Goal: Task Accomplishment & Management: Use online tool/utility

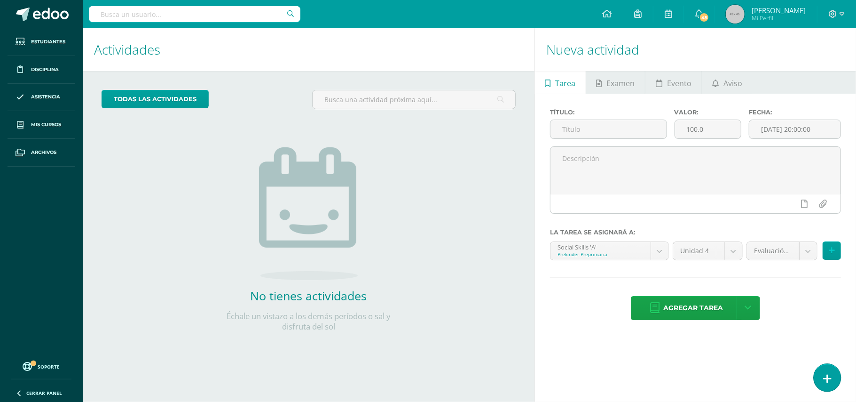
click at [825, 374] on icon at bounding box center [827, 378] width 8 height 11
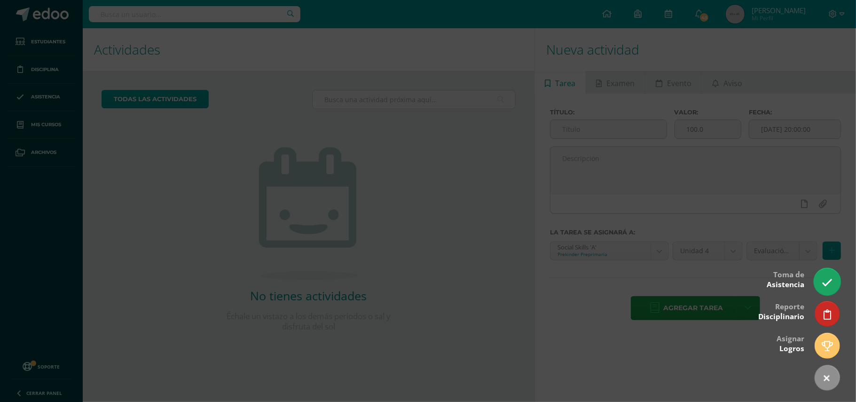
click at [828, 283] on icon at bounding box center [827, 282] width 11 height 11
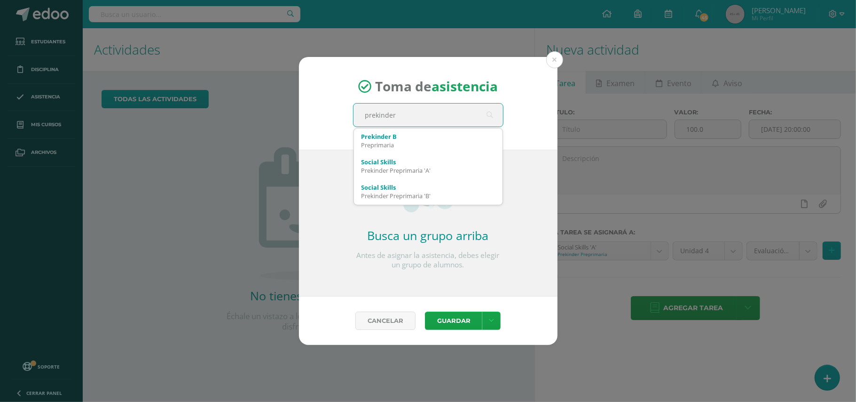
type input "prekinder b"
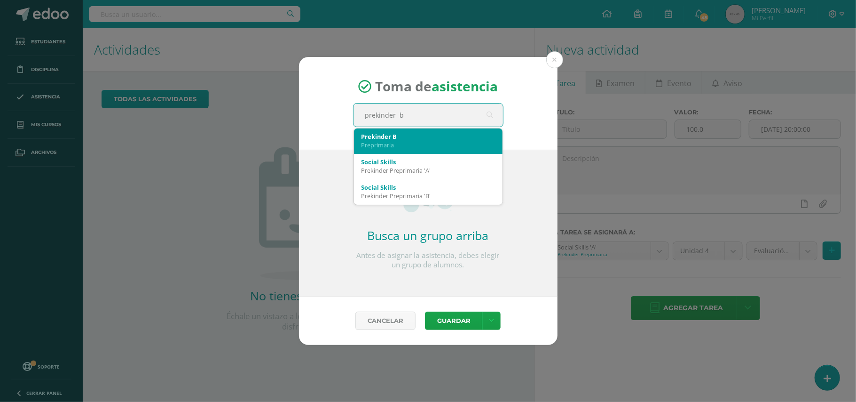
click at [393, 141] on div "Preprimaria" at bounding box center [429, 145] width 134 height 8
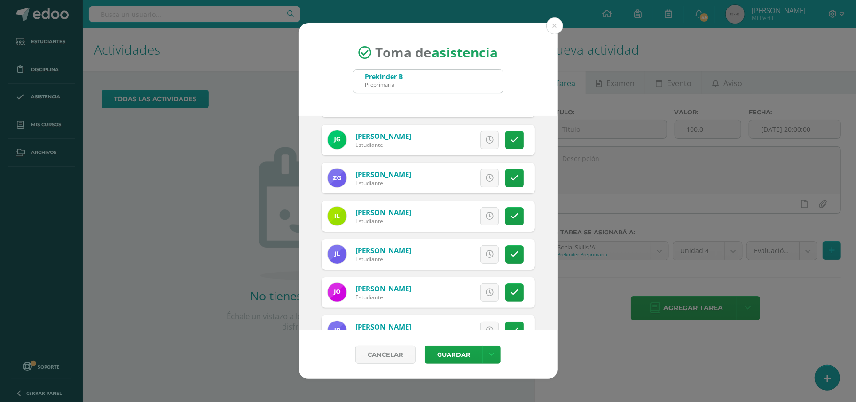
scroll to position [149, 0]
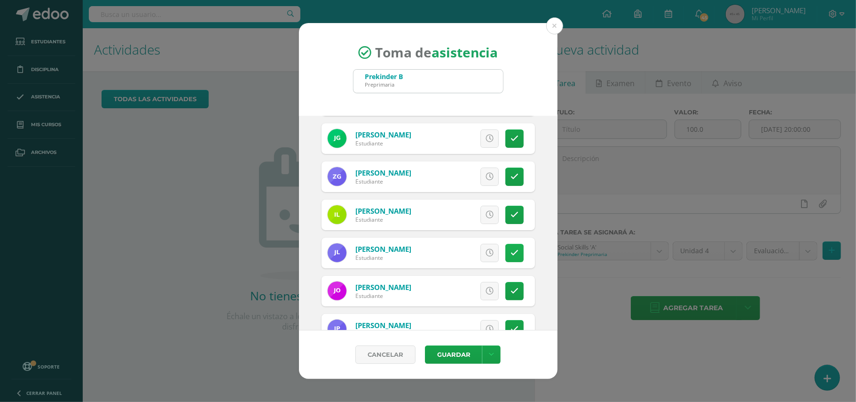
click at [511, 256] on icon at bounding box center [515, 253] width 8 height 8
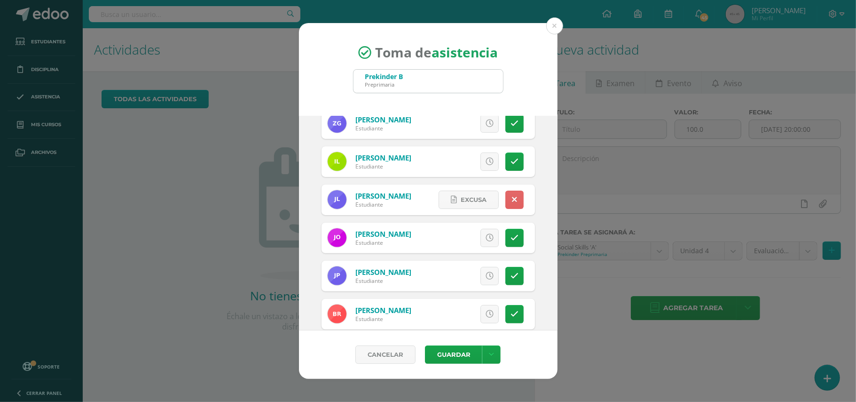
scroll to position [207, 0]
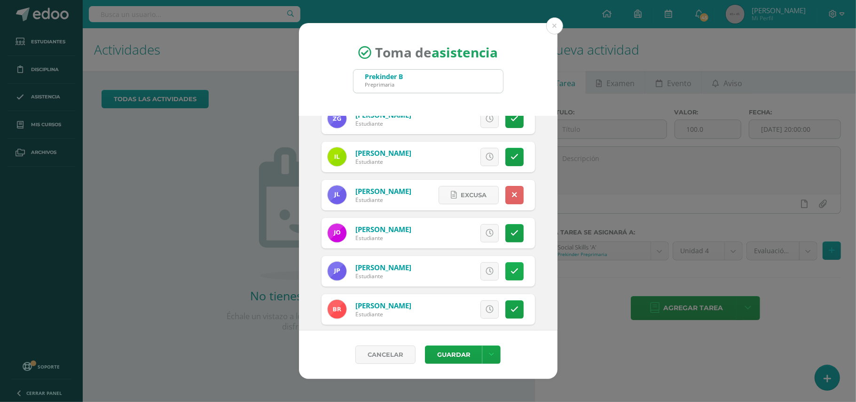
click at [511, 271] on icon at bounding box center [515, 271] width 8 height 8
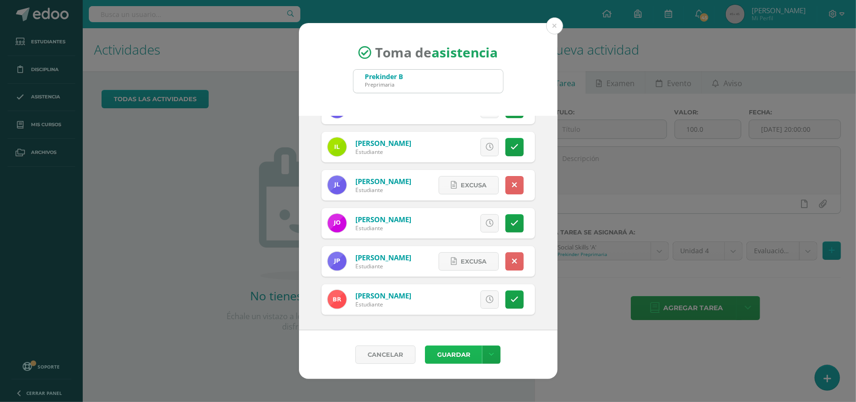
click at [465, 354] on button "Guardar" at bounding box center [453, 354] width 57 height 18
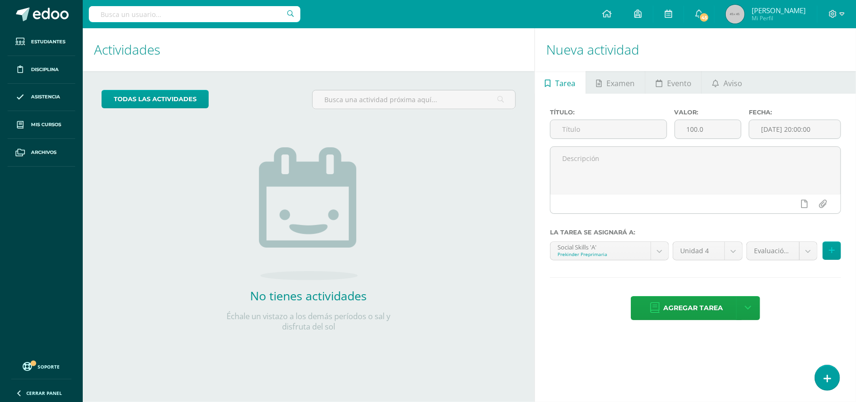
click at [465, 354] on div "todas las Actividades No tienes actividades Échale un vistazo a los demás perío…" at bounding box center [309, 216] width 452 height 291
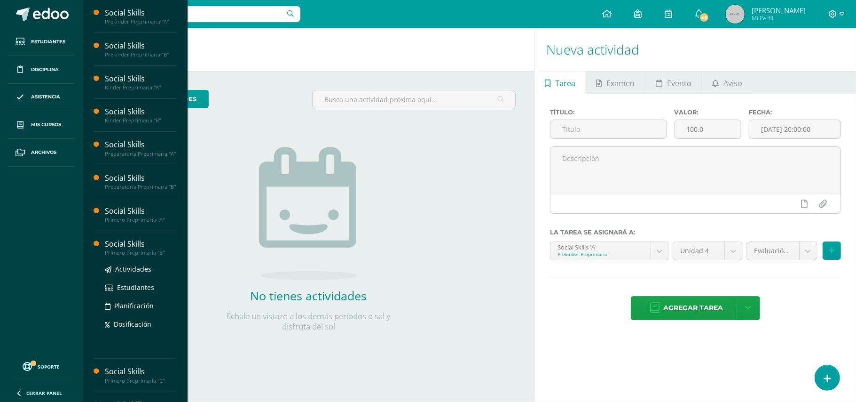
click at [124, 249] on div "Social Skills" at bounding box center [140, 243] width 71 height 11
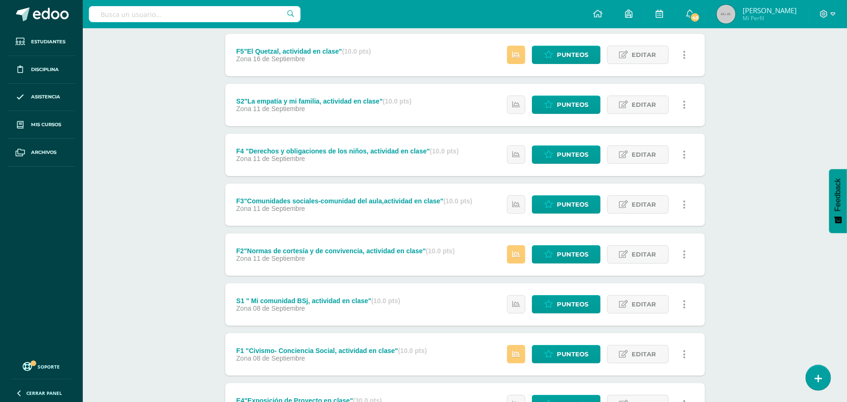
scroll to position [207, 0]
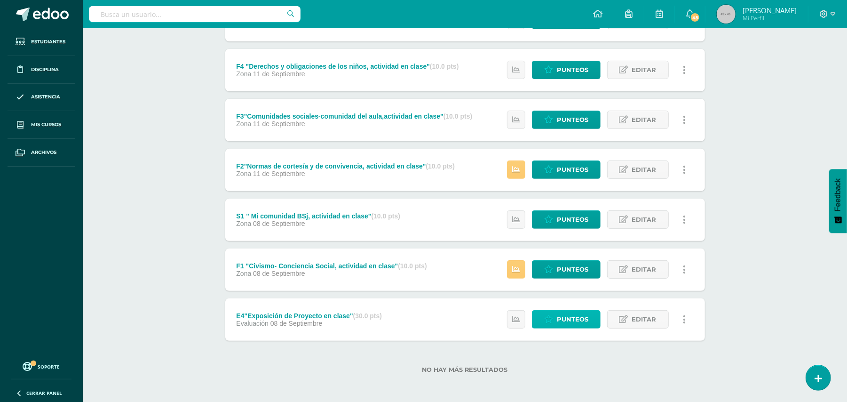
click at [561, 322] on span "Punteos" at bounding box center [573, 318] width 32 height 17
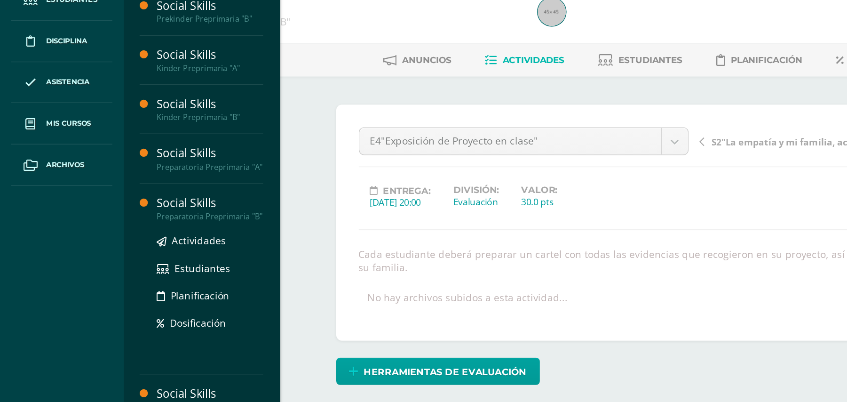
click at [115, 183] on div "Social Skills" at bounding box center [140, 178] width 71 height 11
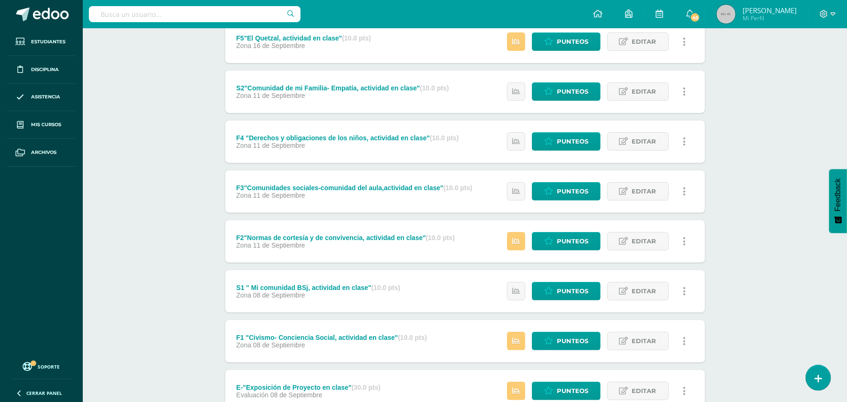
scroll to position [207, 0]
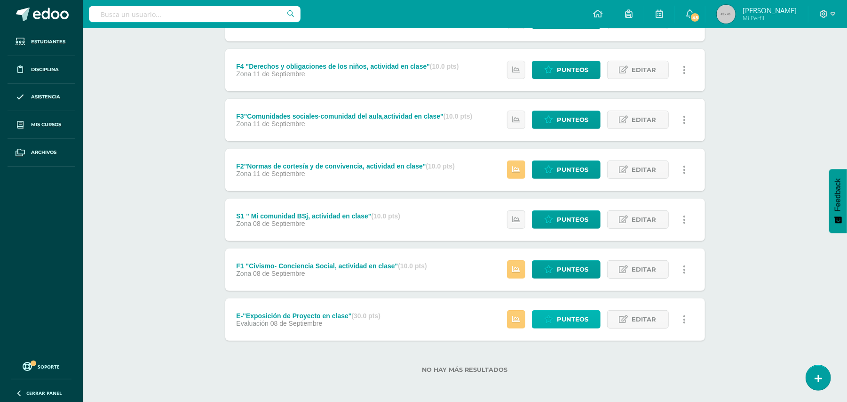
click at [572, 319] on span "Punteos" at bounding box center [573, 318] width 32 height 17
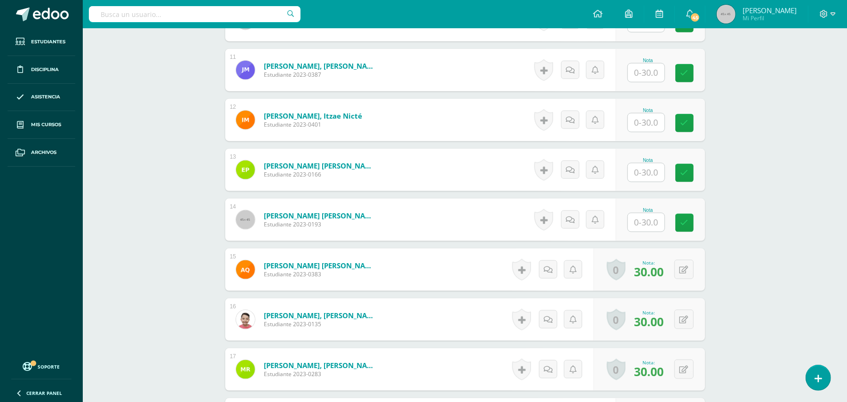
scroll to position [789, 0]
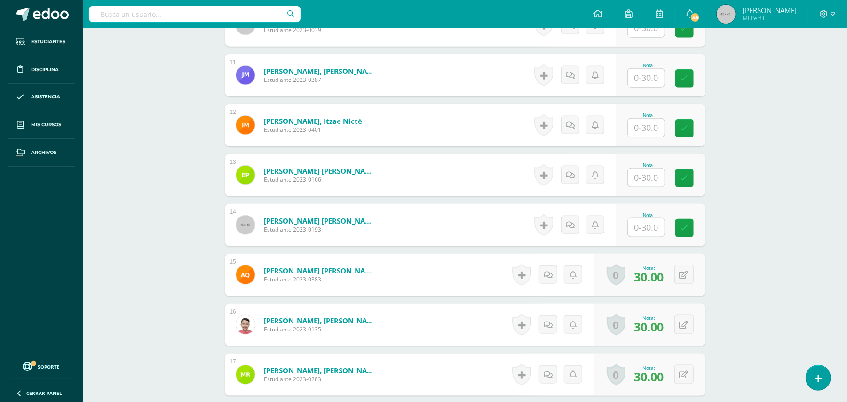
click at [647, 123] on input "text" at bounding box center [646, 127] width 37 height 18
type input "30"
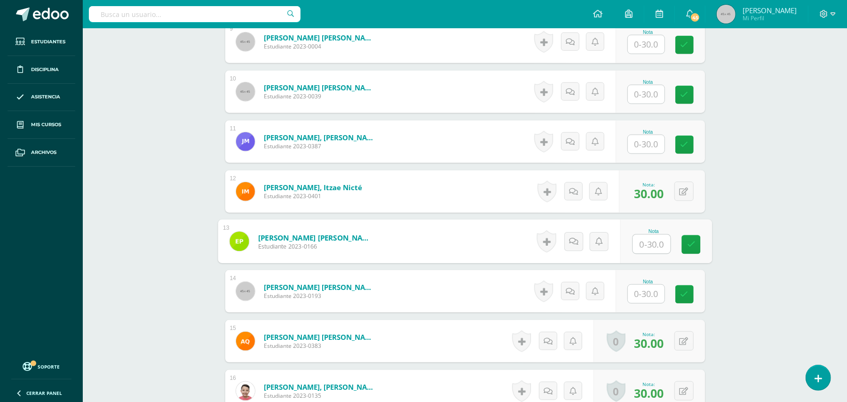
scroll to position [720, 0]
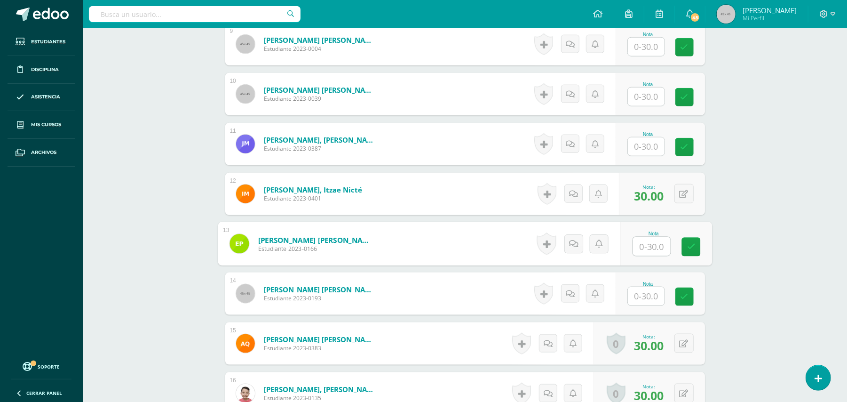
click at [653, 97] on input "text" at bounding box center [646, 96] width 37 height 18
type input "30"
click at [392, 390] on form "Roche del Valle, Camilo Isaac Estudiante 2023-0135 Nota 30.00 0 Logros Logros o…" at bounding box center [465, 393] width 480 height 42
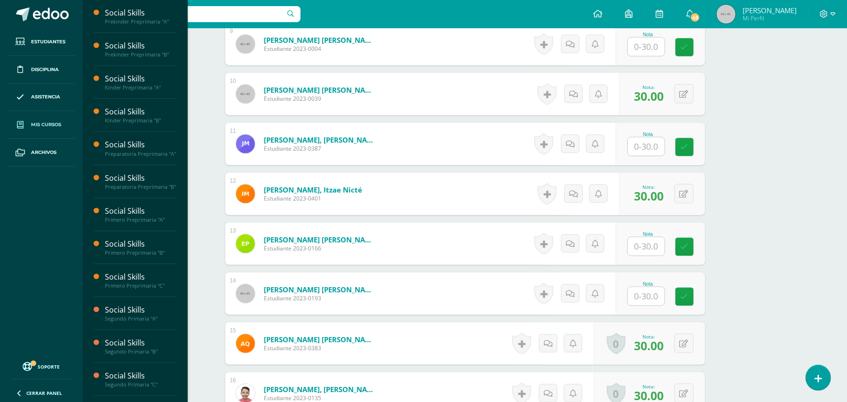
click at [38, 126] on span "Mis cursos" at bounding box center [46, 125] width 30 height 8
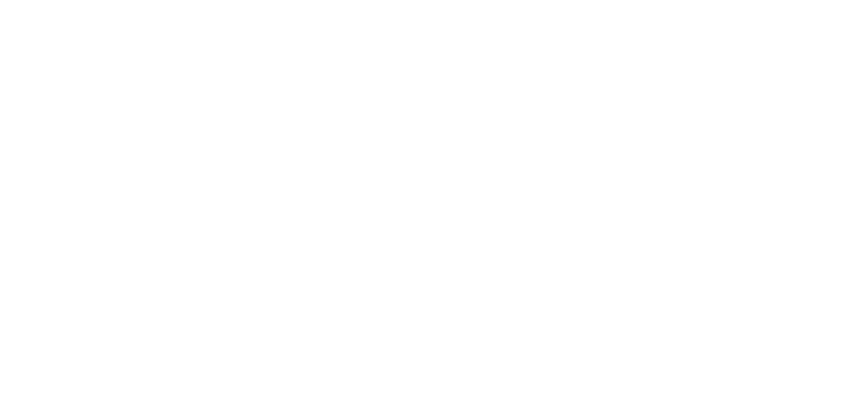
click at [0, 160] on div "Mis cursos Mis Cursos (15) Mis Extracurriculares (0) Supervisados (33) Todos lo…" at bounding box center [0, 161] width 0 height 267
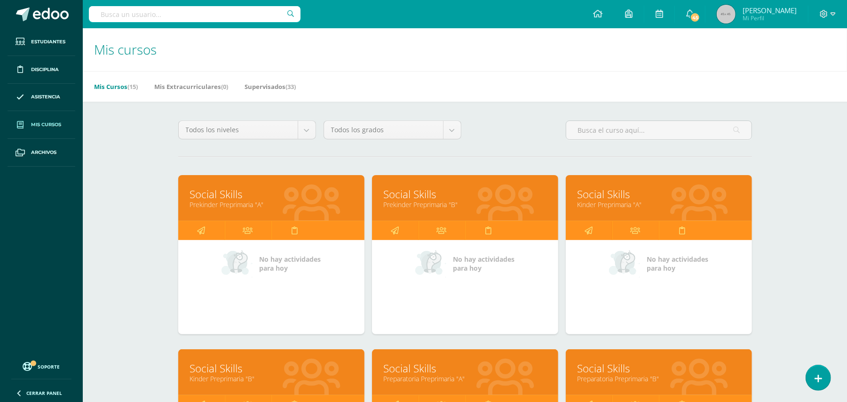
click at [441, 376] on link "Preparatoria Preprimaria "A"" at bounding box center [465, 378] width 163 height 9
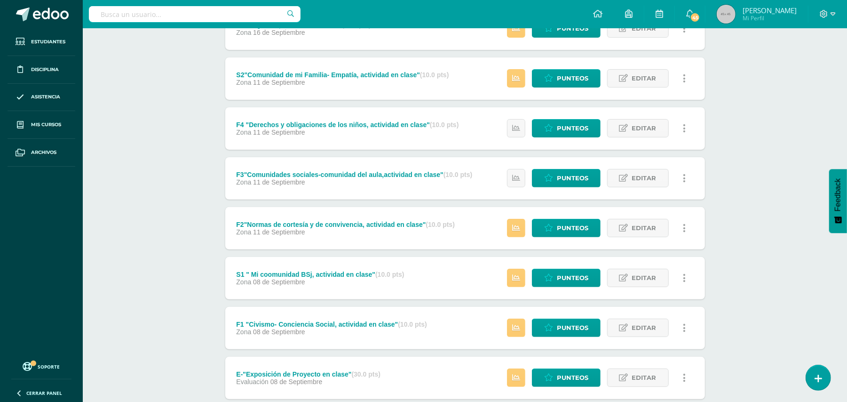
scroll to position [207, 0]
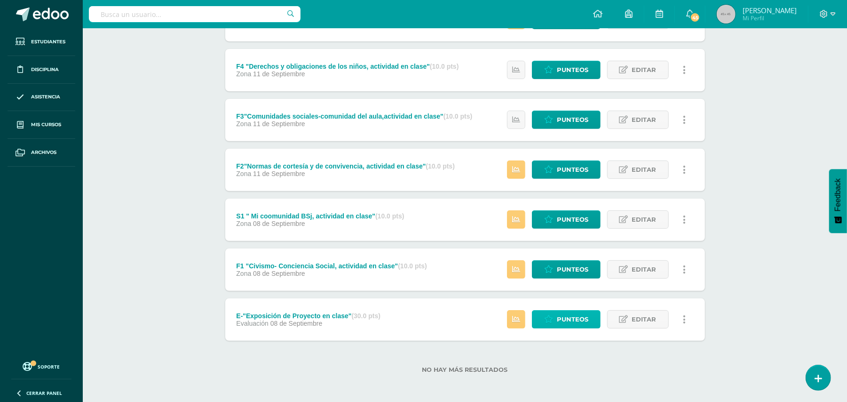
click at [570, 319] on span "Punteos" at bounding box center [573, 318] width 32 height 17
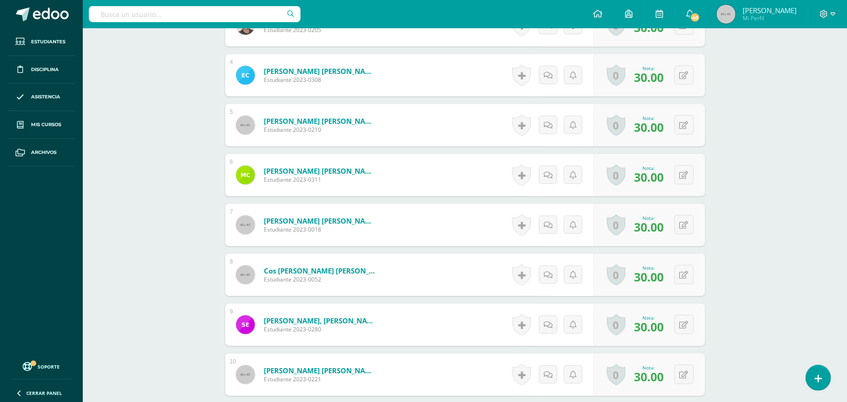
scroll to position [435, 0]
